Goal: Information Seeking & Learning: Understand process/instructions

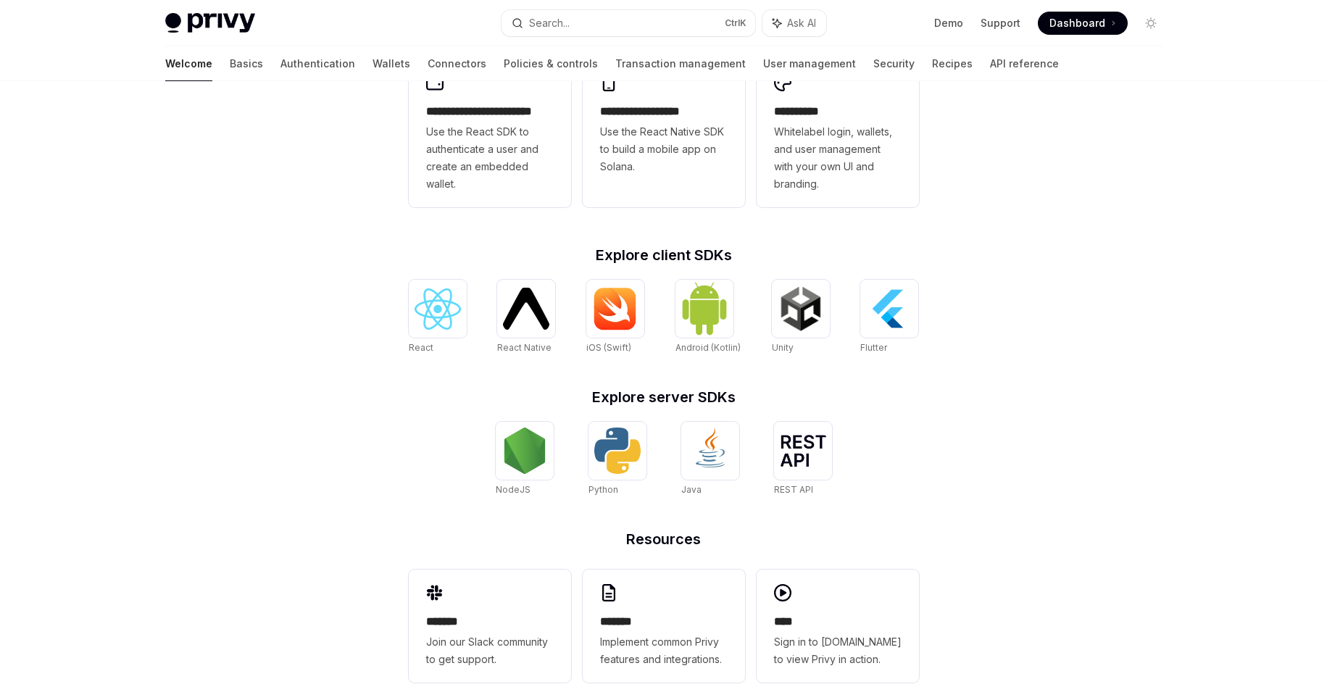
scroll to position [452, 0]
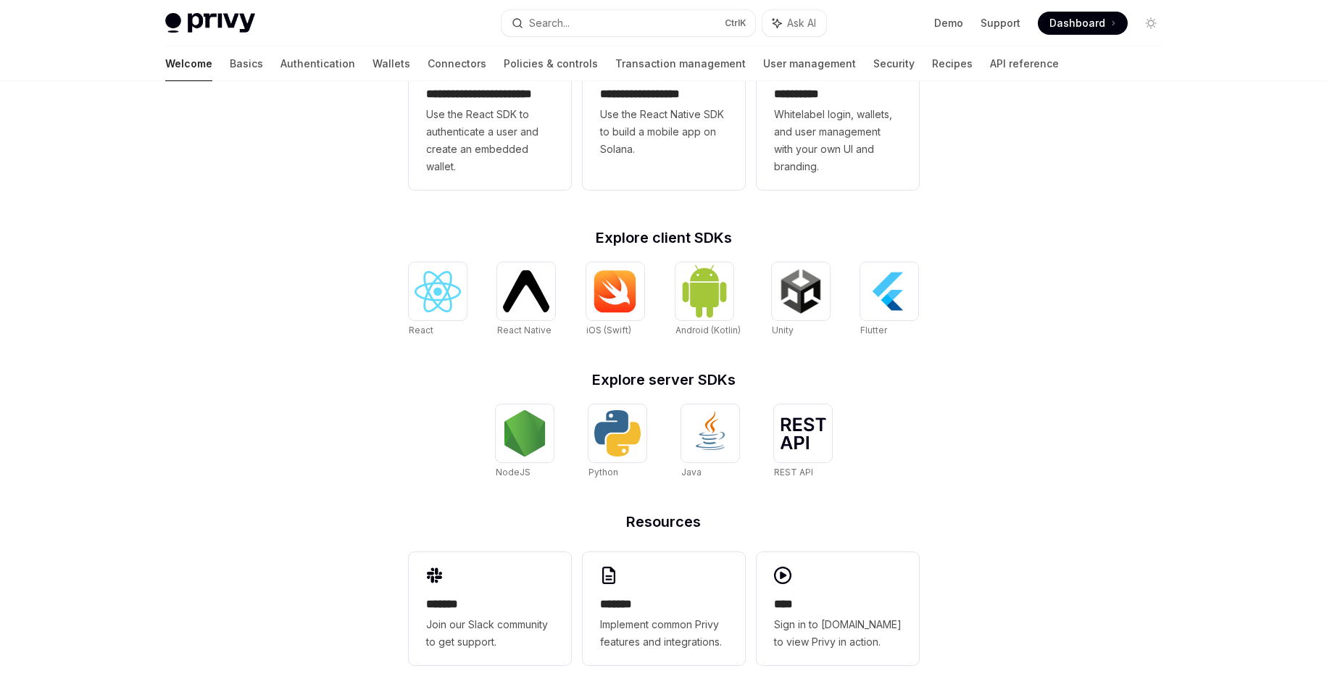
click at [449, 257] on div "**********" at bounding box center [664, 352] width 557 height 696
click at [432, 296] on img at bounding box center [438, 291] width 46 height 41
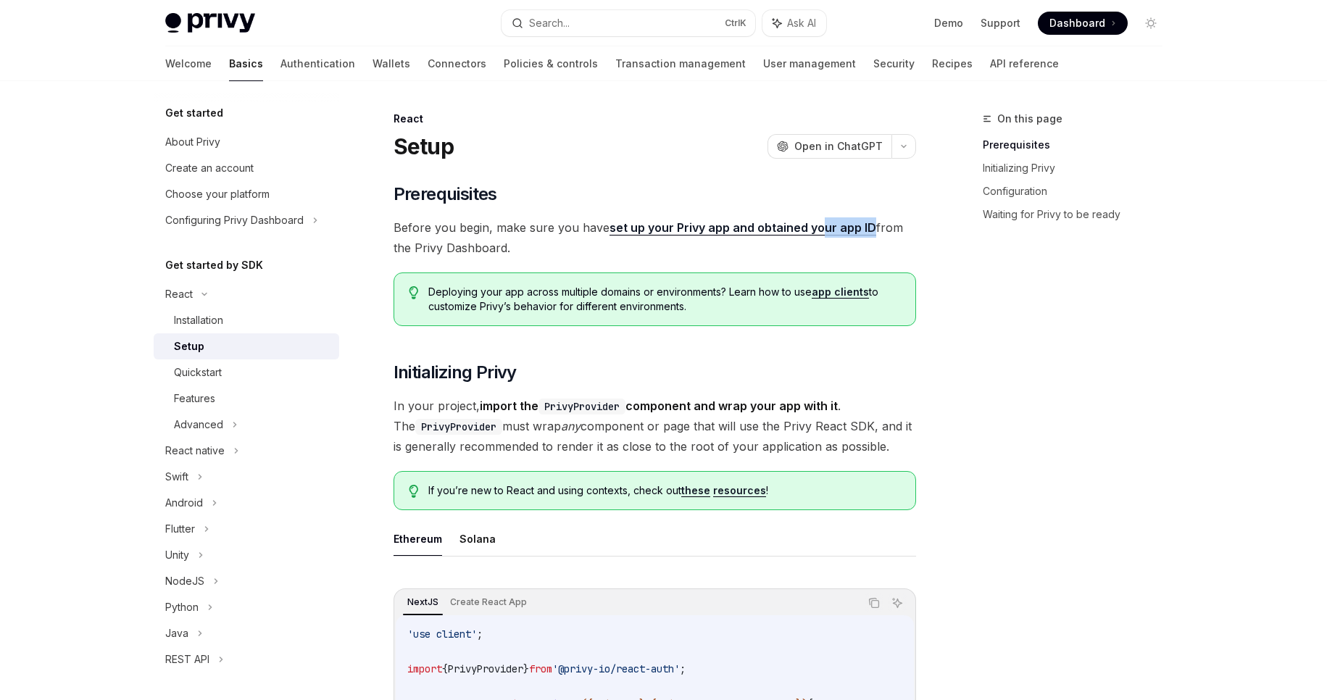
drag, startPoint x: 868, startPoint y: 224, endPoint x: 869, endPoint y: 249, distance: 24.7
click at [814, 234] on span "Before you begin, make sure you have set up your Privy app and obtained your ap…" at bounding box center [655, 237] width 523 height 41
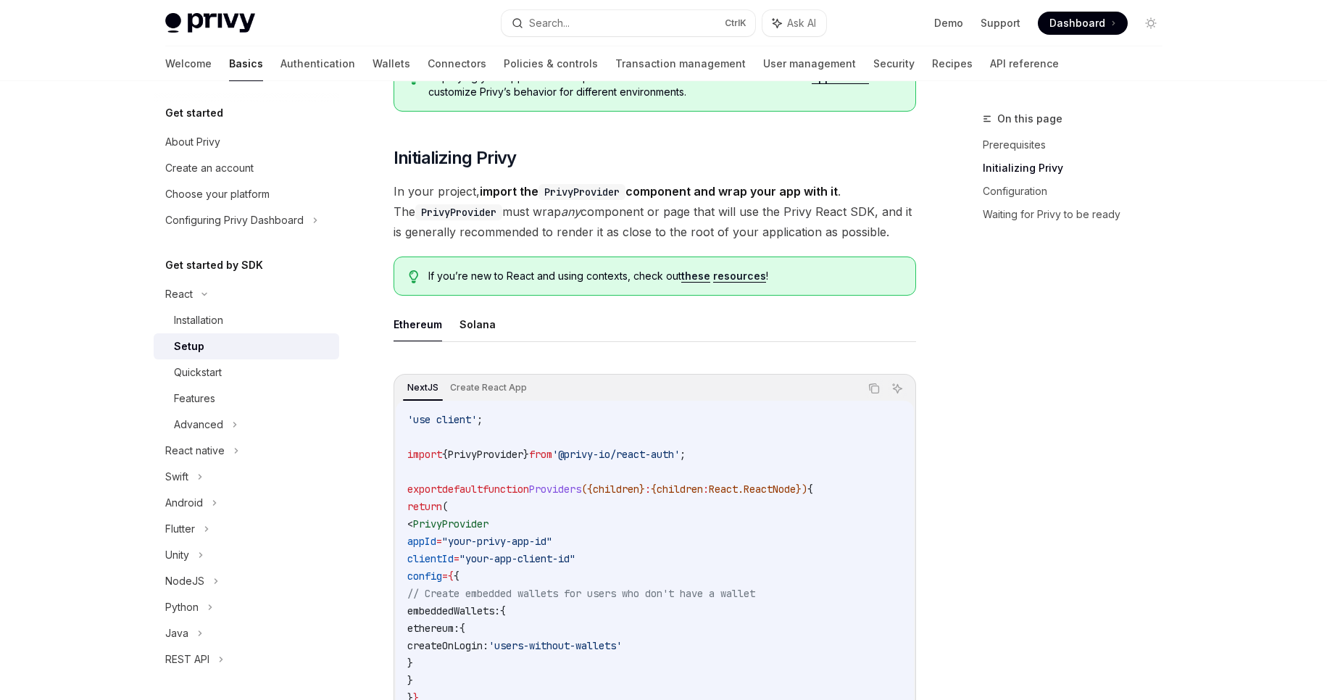
scroll to position [261, 0]
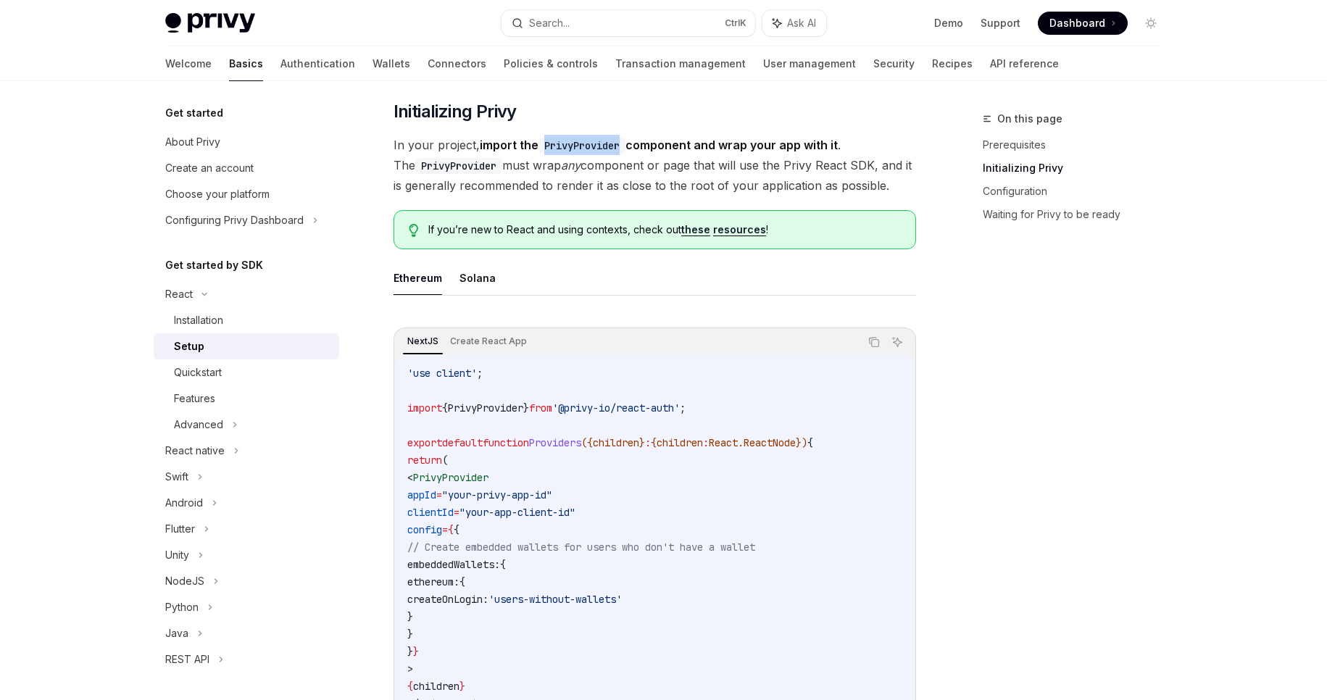
drag, startPoint x: 592, startPoint y: 146, endPoint x: 541, endPoint y: 148, distance: 50.8
click at [541, 148] on code "PrivyProvider" at bounding box center [582, 146] width 87 height 16
click at [707, 228] on link "these" at bounding box center [695, 229] width 29 height 13
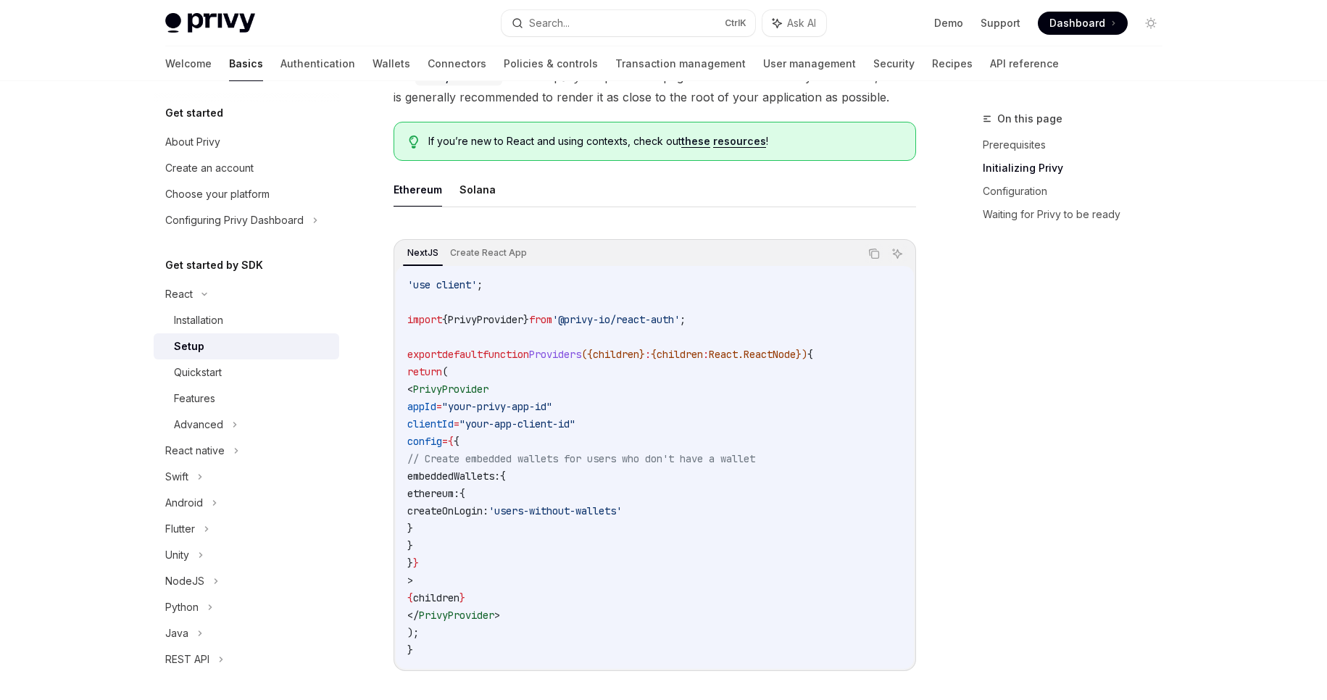
scroll to position [348, 0]
click at [476, 191] on button "Solana" at bounding box center [478, 191] width 36 height 34
click at [428, 191] on button "Ethereum" at bounding box center [418, 191] width 49 height 34
type textarea "*"
drag, startPoint x: 518, startPoint y: 498, endPoint x: 468, endPoint y: 498, distance: 49.3
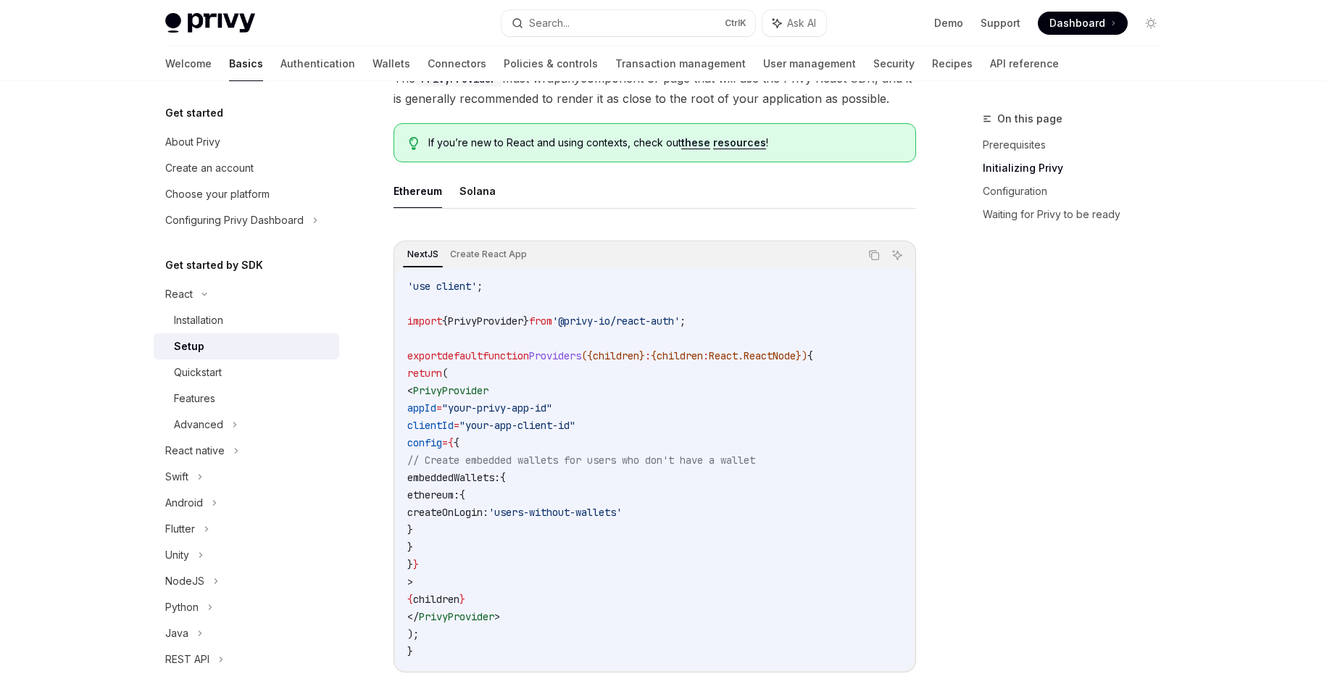
click at [460, 498] on span "ethereum:" at bounding box center [433, 495] width 52 height 13
copy span "ethereum"
click at [727, 567] on code "'use client' ; import { PrivyProvider } from '@privy-io/react-auth' ; export de…" at bounding box center [654, 469] width 495 height 383
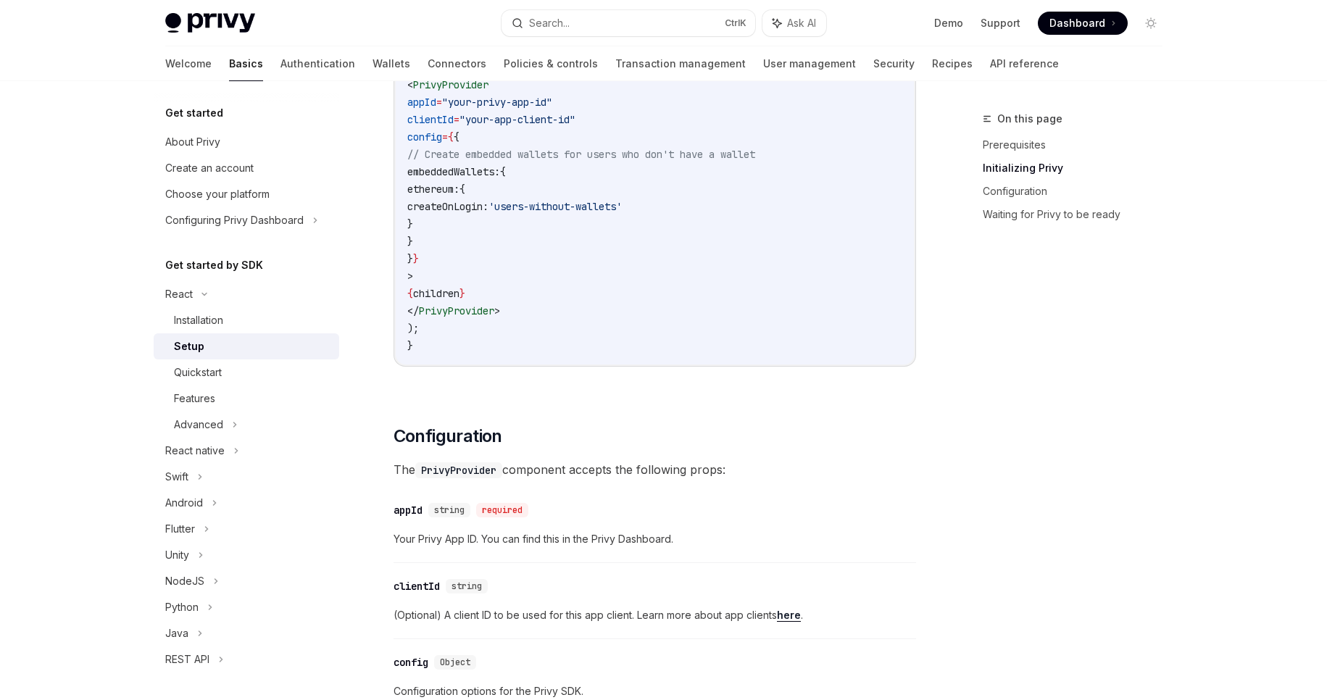
scroll to position [522, 0]
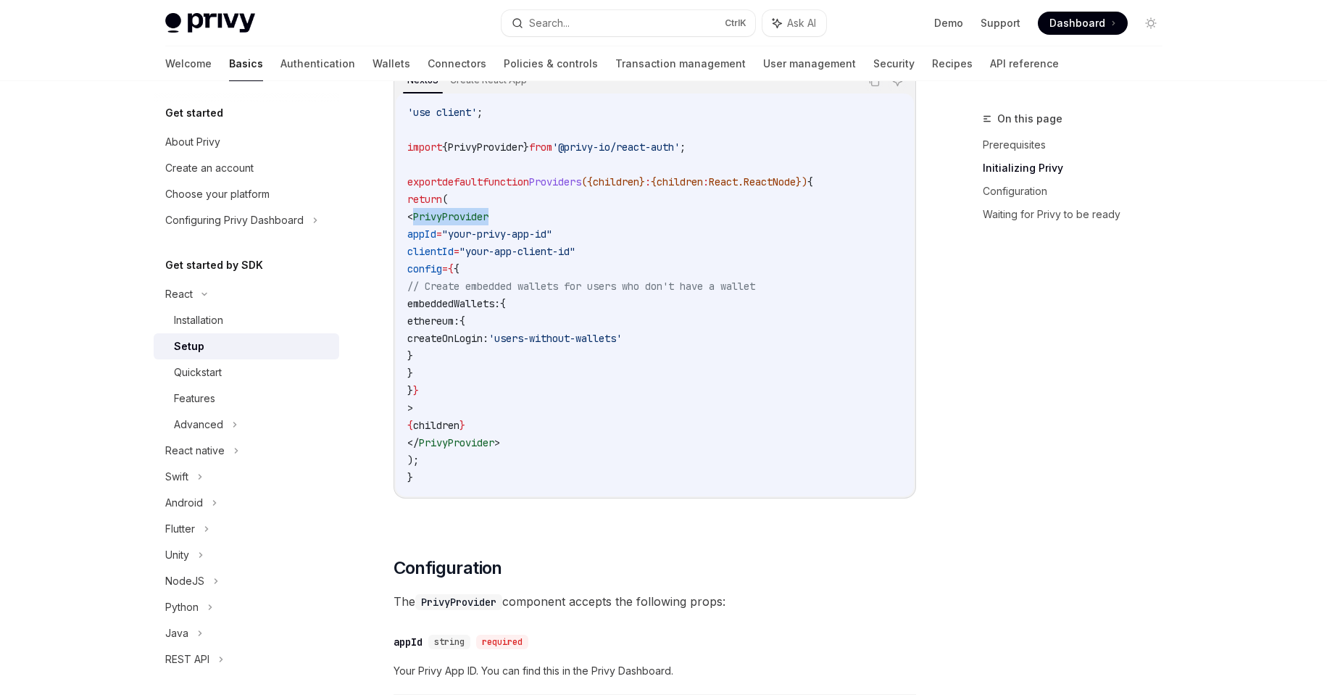
drag, startPoint x: 514, startPoint y: 219, endPoint x: 436, endPoint y: 221, distance: 78.3
click at [436, 221] on span "< PrivyProvider" at bounding box center [447, 216] width 81 height 13
click at [1031, 367] on div "On this page Prerequisites Initializing Privy Configuration Waiting for Privy t…" at bounding box center [1064, 405] width 220 height 590
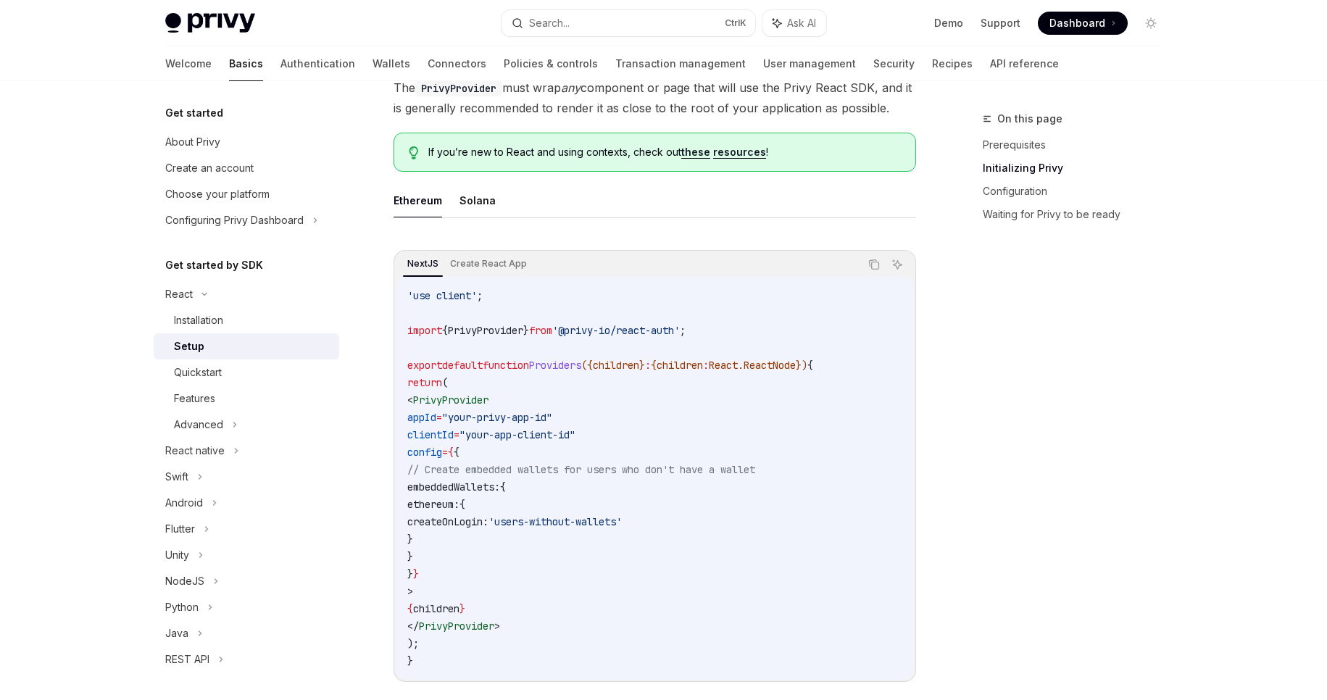
scroll to position [338, 0]
click at [472, 196] on button "Solana" at bounding box center [478, 200] width 36 height 34
click at [423, 201] on button "Ethereum" at bounding box center [418, 200] width 49 height 34
type textarea "*"
